Goal: Task Accomplishment & Management: Manage account settings

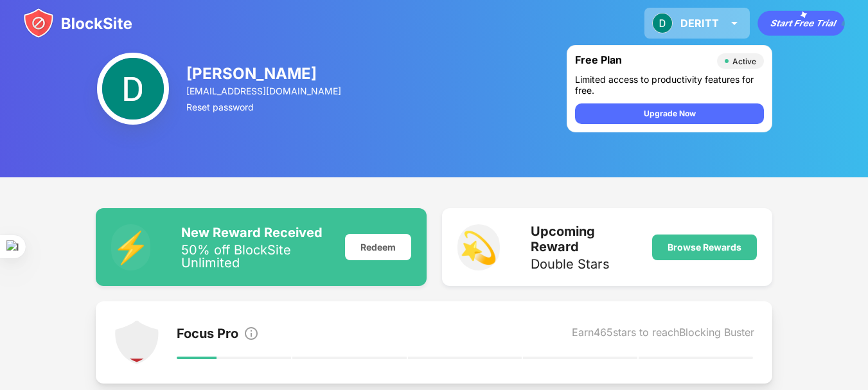
click at [730, 10] on div "DERITT [PERSON_NAME] View Account Insights Premium Rewards Settings Support Log…" at bounding box center [696, 23] width 105 height 31
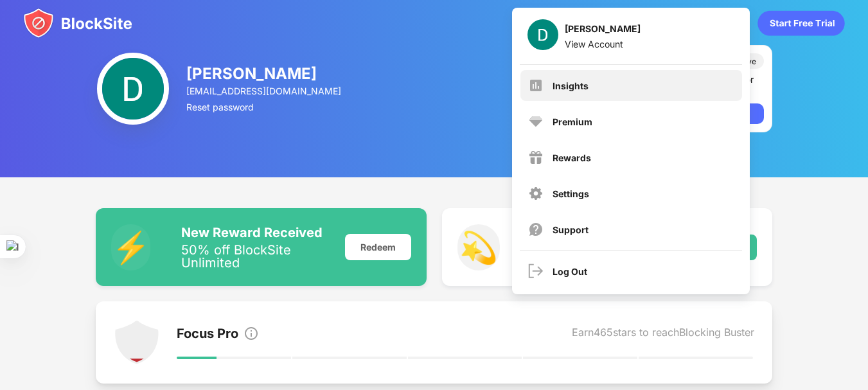
click at [600, 97] on div "Insights" at bounding box center [631, 85] width 222 height 31
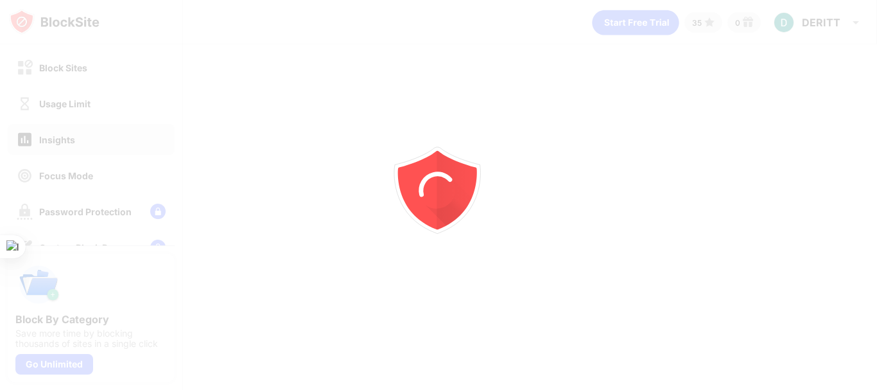
click at [118, 111] on div at bounding box center [438, 195] width 877 height 390
drag, startPoint x: 118, startPoint y: 111, endPoint x: 268, endPoint y: 89, distance: 151.9
click at [268, 89] on div at bounding box center [438, 195] width 877 height 390
drag, startPoint x: 268, startPoint y: 89, endPoint x: 412, endPoint y: 161, distance: 161.4
click at [412, 161] on div at bounding box center [438, 195] width 877 height 390
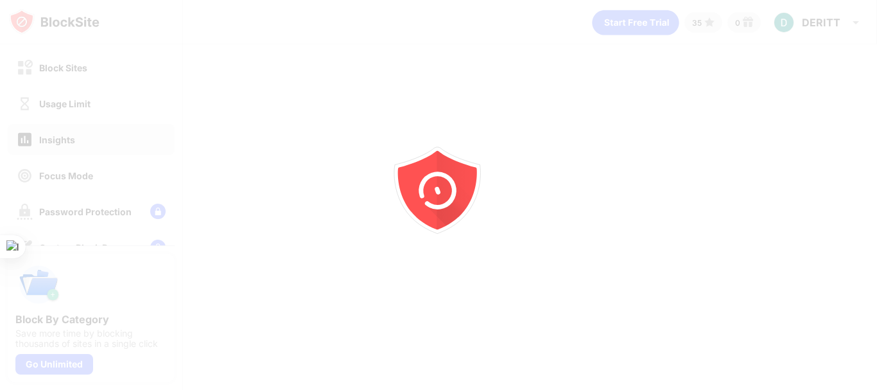
click at [412, 161] on icon "animation" at bounding box center [438, 186] width 92 height 92
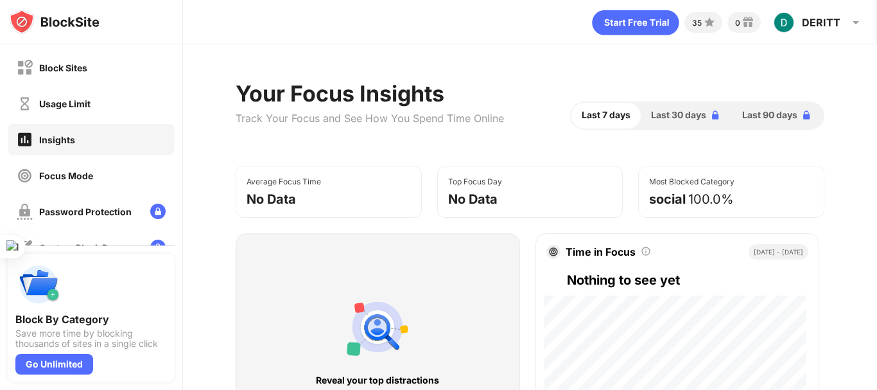
click at [109, 71] on div "Block Sites" at bounding box center [91, 67] width 167 height 31
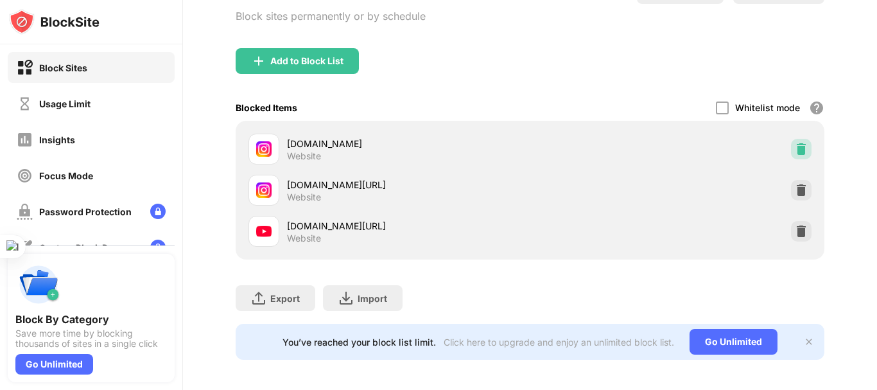
click at [795, 150] on img at bounding box center [801, 149] width 13 height 13
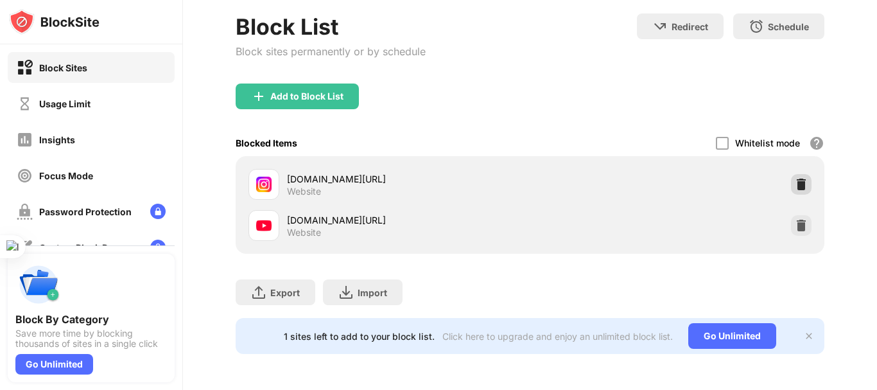
click at [795, 178] on img at bounding box center [801, 184] width 13 height 13
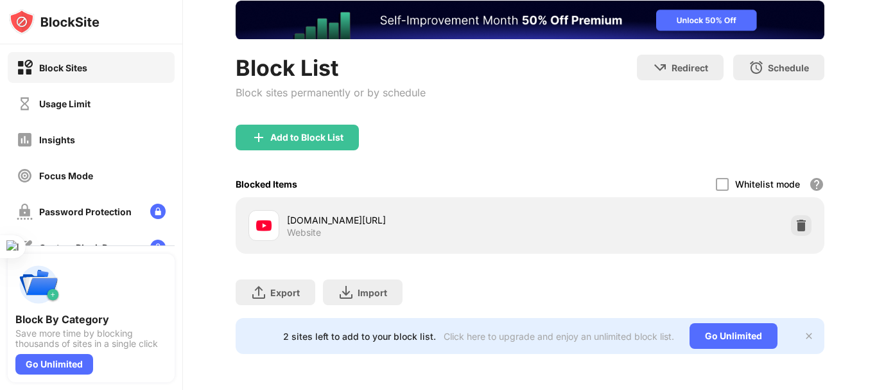
scroll to position [89, 0]
click at [91, 99] on div "Usage Limit" at bounding box center [64, 103] width 51 height 11
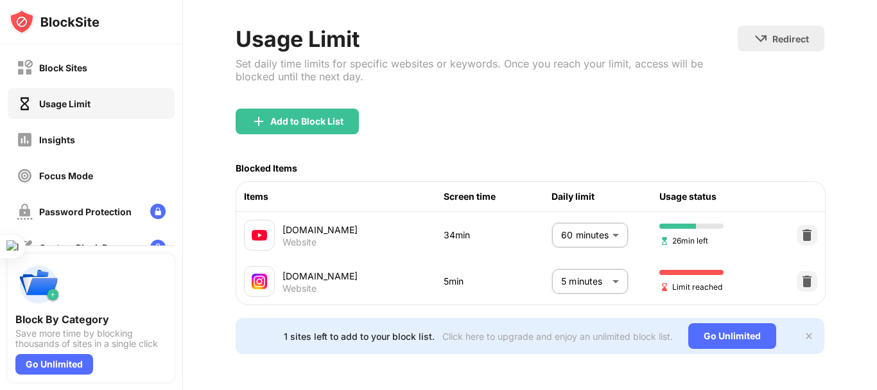
scroll to position [69, 0]
click at [604, 266] on body "Block Sites Usage Limit Insights Focus Mode Password Protection Custom Block Pa…" at bounding box center [438, 195] width 877 height 390
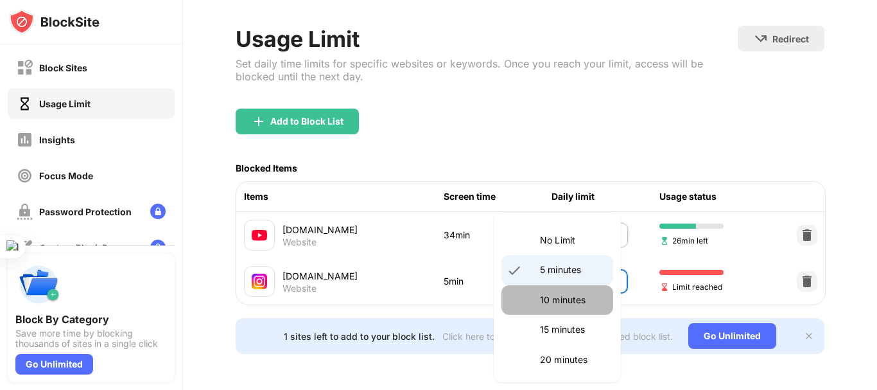
click at [558, 293] on p "10 minutes" at bounding box center [572, 300] width 65 height 14
type input "**"
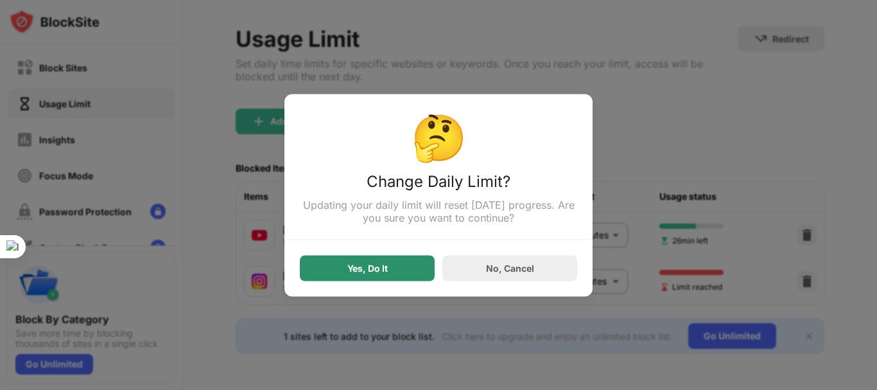
click at [396, 278] on div "Yes, Do It" at bounding box center [367, 268] width 135 height 26
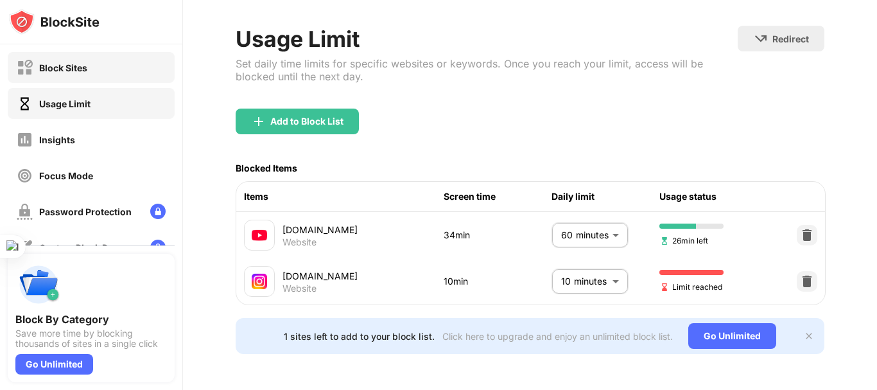
click at [120, 79] on div "Block Sites" at bounding box center [91, 67] width 167 height 31
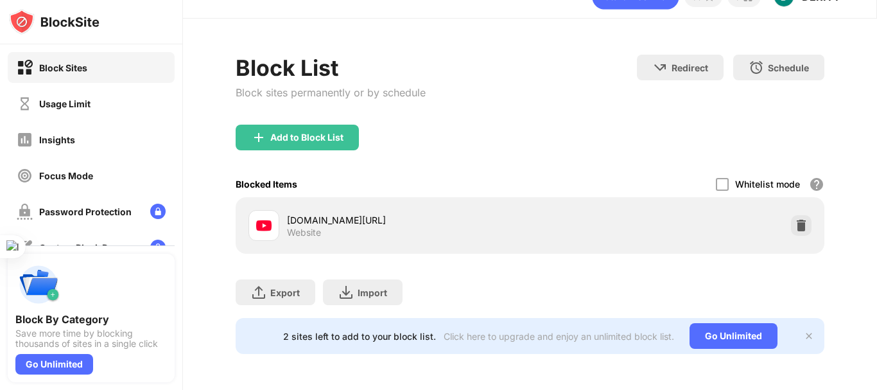
scroll to position [35, 0]
click at [340, 125] on div "Add to Block List" at bounding box center [297, 138] width 123 height 26
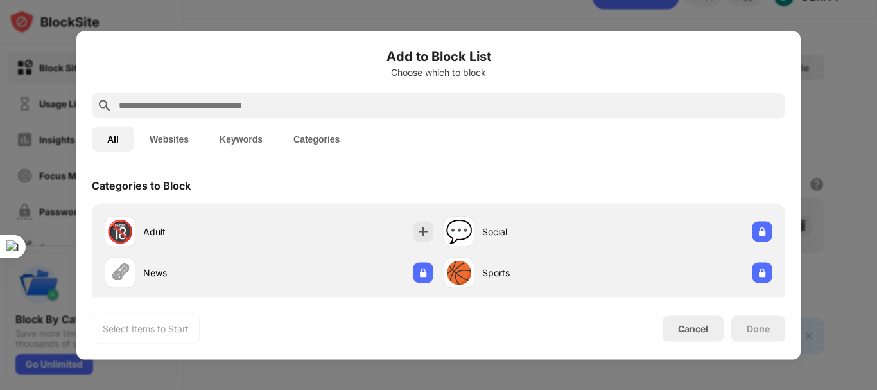
click at [340, 100] on input "text" at bounding box center [449, 105] width 663 height 15
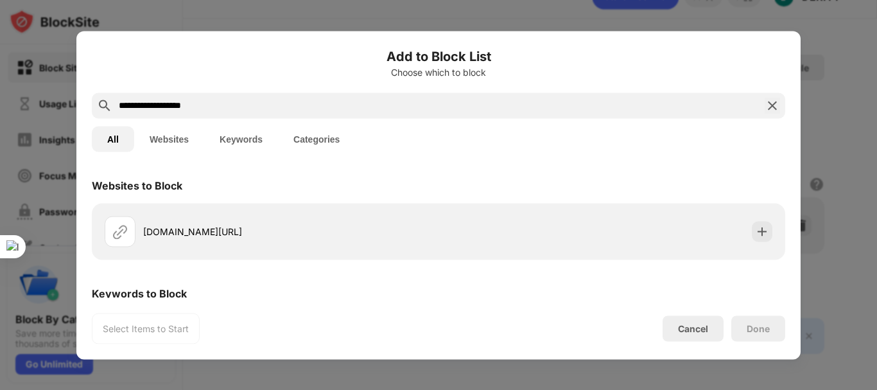
type input "**********"
click at [351, 218] on div "[DOMAIN_NAME][URL]" at bounding box center [272, 231] width 334 height 31
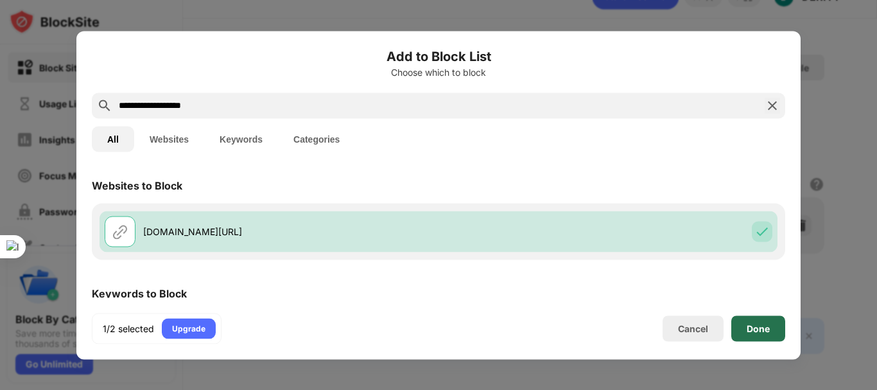
click at [760, 340] on div "Done" at bounding box center [758, 328] width 54 height 26
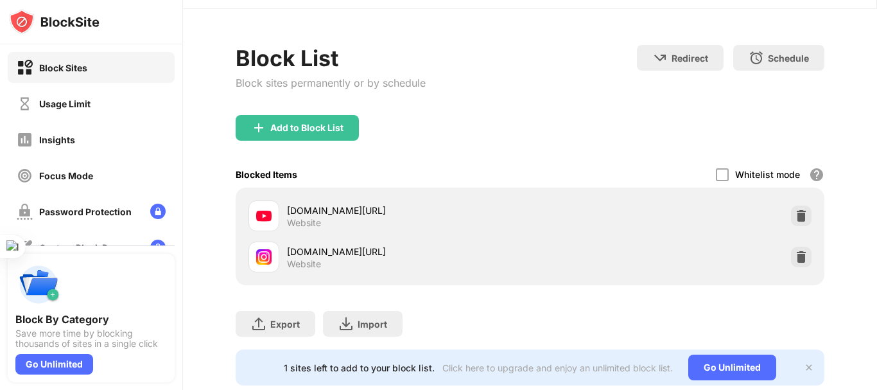
scroll to position [69, 0]
